Goal: Information Seeking & Learning: Find contact information

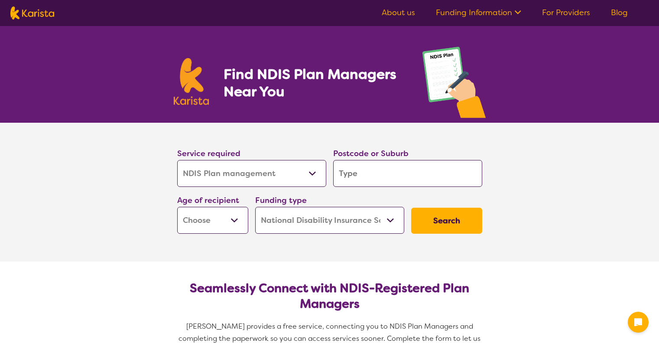
select select "NDIS Plan management"
select select "NDIS"
select select "NDIS Plan management"
select select "NDIS"
click at [305, 160] on select "Allied Health Assistant Assessment ([MEDICAL_DATA] or [MEDICAL_DATA]) Behaviour…" at bounding box center [251, 173] width 149 height 27
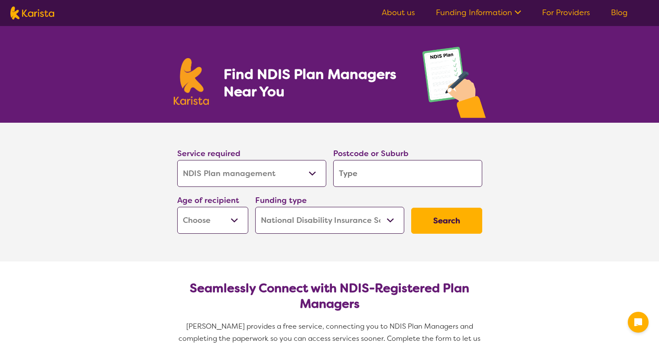
scroll to position [43, 0]
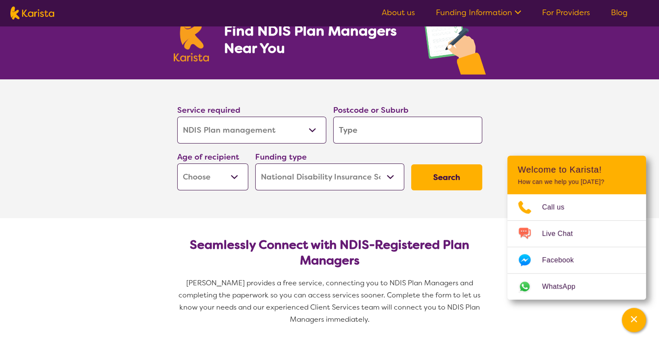
click at [305, 123] on select "Allied Health Assistant Assessment ([MEDICAL_DATA] or [MEDICAL_DATA]) Behaviour…" at bounding box center [251, 130] width 149 height 27
click at [365, 138] on input "search" at bounding box center [407, 130] width 149 height 27
type input "2"
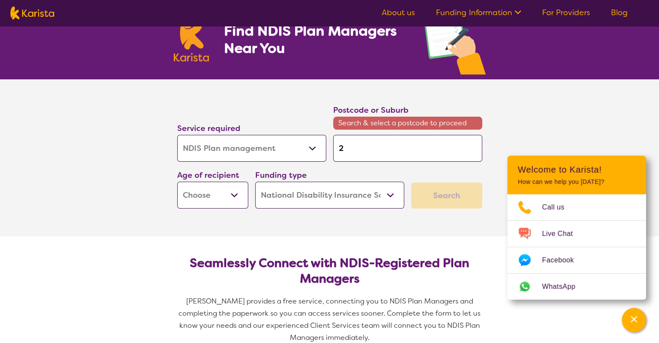
type input "21"
type input "211"
type input "2118"
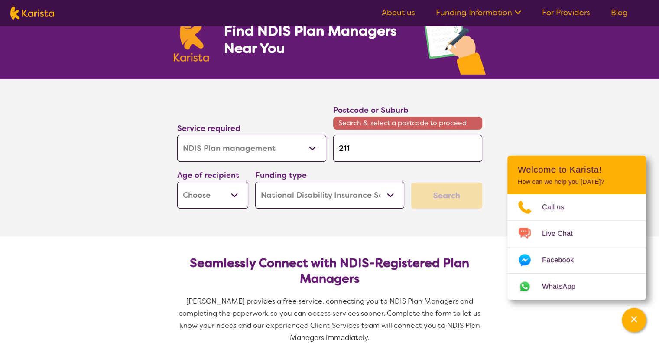
type input "2118"
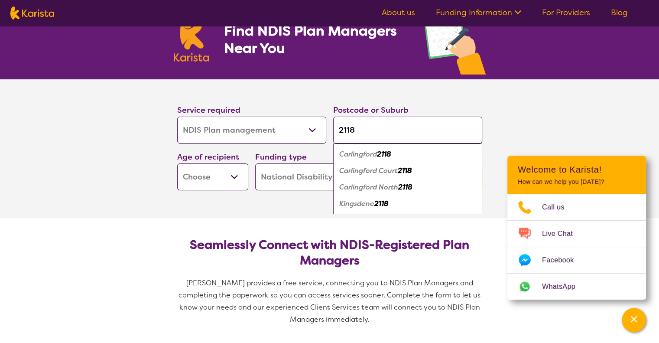
type input "2118"
click at [168, 156] on section "Service required Allied Health Assistant Assessment ([MEDICAL_DATA] or [MEDICAL…" at bounding box center [329, 136] width 333 height 114
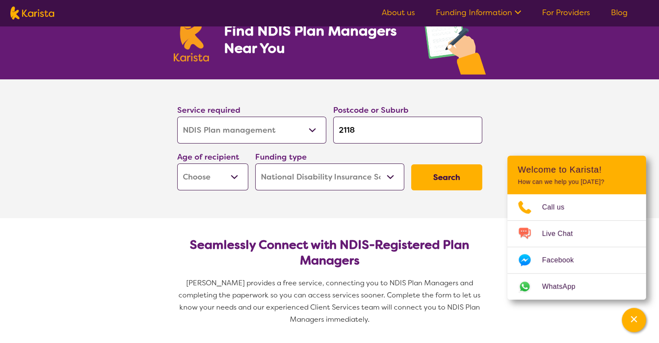
click at [234, 169] on select "Early Childhood - 0 to 9 Child - 10 to 11 Adolescent - 12 to 17 Adult - 18 to 6…" at bounding box center [212, 176] width 71 height 27
select select "EC"
click at [177, 163] on select "Early Childhood - 0 to 9 Child - 10 to 11 Adolescent - 12 to 17 Adult - 18 to 6…" at bounding box center [212, 176] width 71 height 27
select select "EC"
click at [445, 180] on button "Search" at bounding box center [446, 177] width 71 height 26
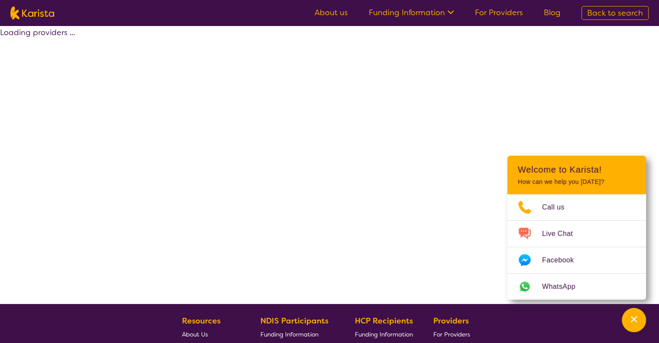
select select "by_score"
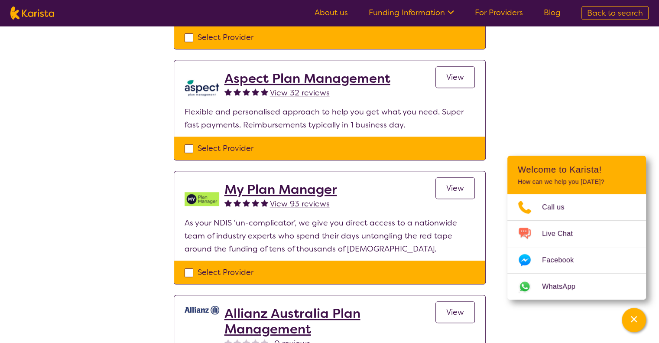
scroll to position [650, 0]
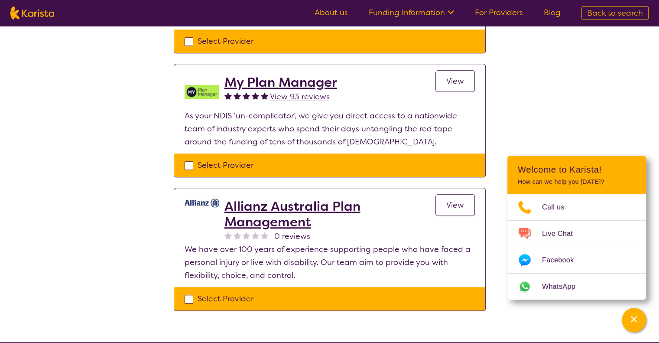
click at [276, 203] on h2 "Allianz Australia Plan Management" at bounding box center [329, 213] width 211 height 31
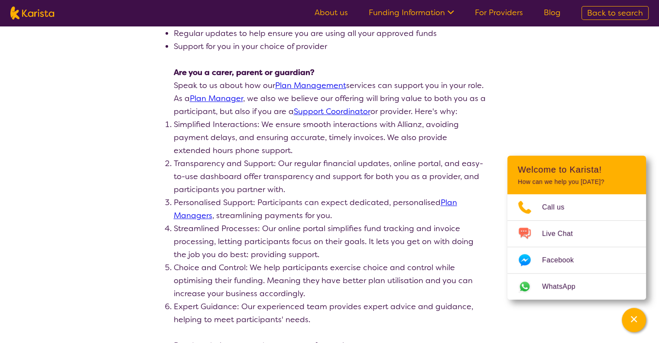
scroll to position [260, 0]
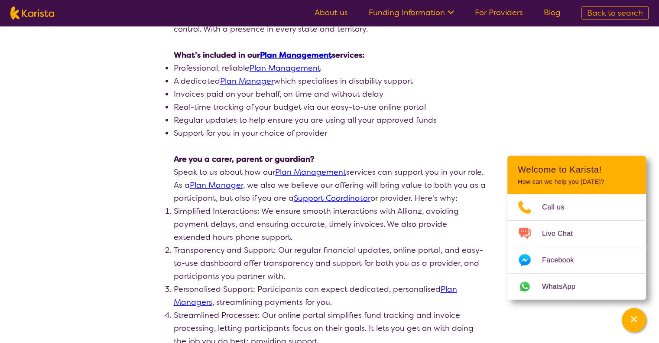
click at [299, 171] on link "Plan Management" at bounding box center [310, 172] width 71 height 10
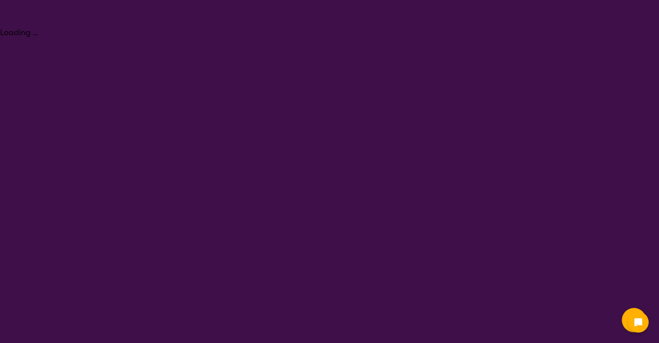
select select "NDIS Plan management"
select select "EC"
select select "NDIS"
select select "NDIS Plan management"
select select "EC"
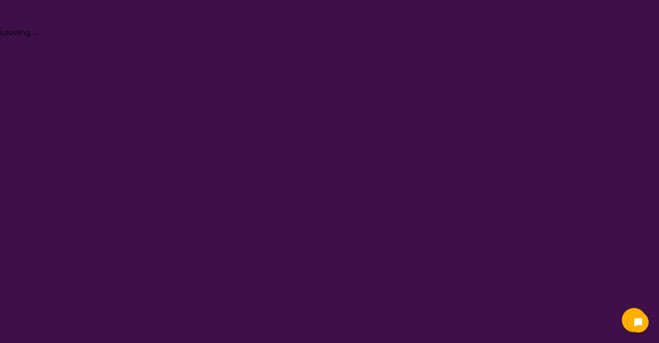
select select "NDIS"
